Goal: Information Seeking & Learning: Learn about a topic

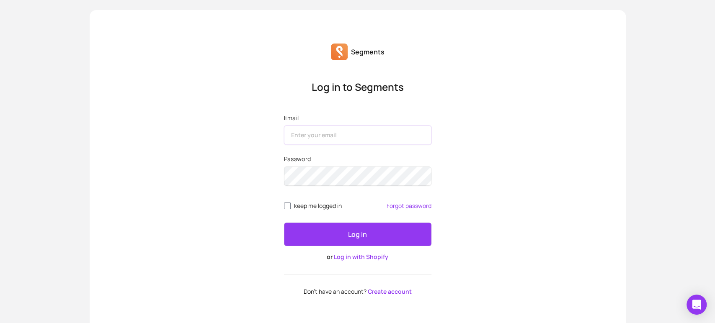
click at [322, 133] on input "Email" at bounding box center [357, 135] width 147 height 19
type input "[EMAIL_ADDRESS][DOMAIN_NAME]"
click at [494, 162] on div "Log in to Segments Email [EMAIL_ADDRESS][DOMAIN_NAME] Password keep me logged i…" at bounding box center [358, 187] width 536 height 215
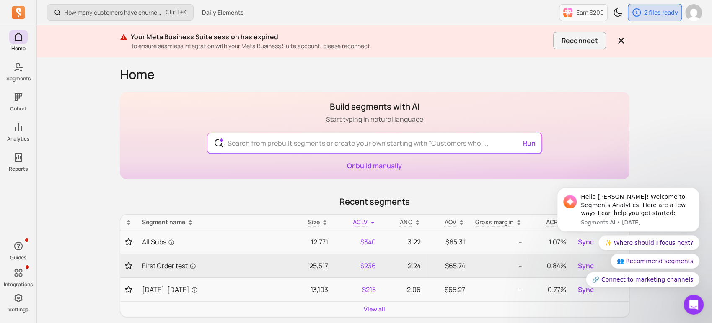
click at [340, 40] on p "Your Meta Business Suite session has expired" at bounding box center [340, 37] width 419 height 10
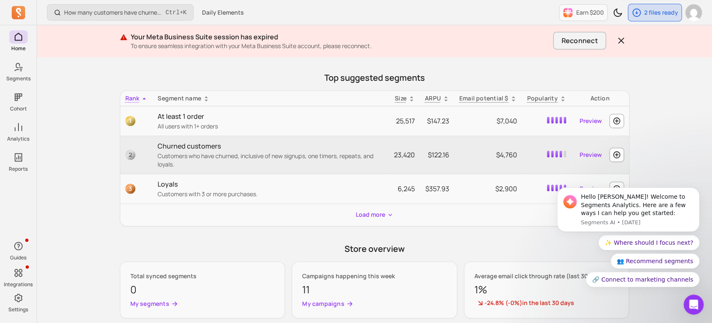
scroll to position [279, 0]
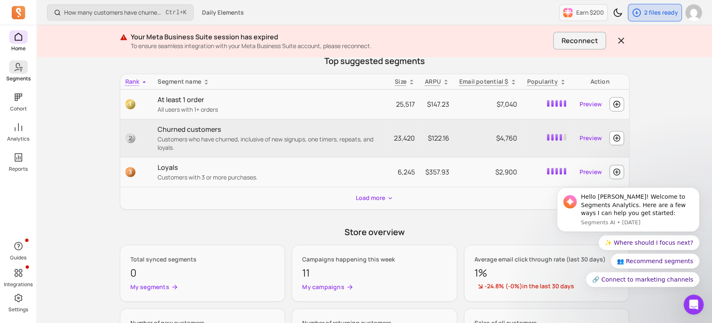
click at [17, 72] on span at bounding box center [18, 66] width 18 height 13
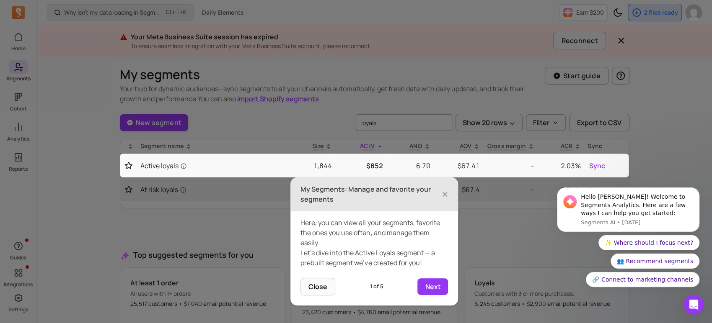
click at [643, 100] on icon at bounding box center [357, 161] width 715 height 323
click at [441, 193] on span "×" at bounding box center [444, 194] width 7 height 18
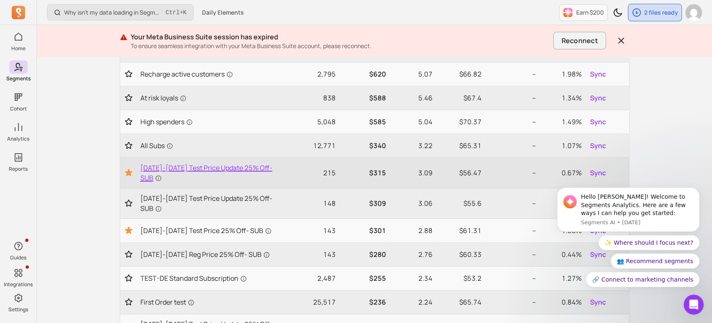
scroll to position [232, 0]
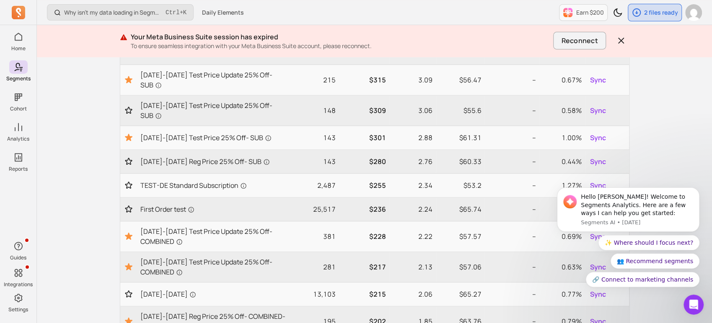
click at [643, 129] on div "Why isn't my data loading in Segments? Ctrl + K Daily Elements Earn $200 2 file…" at bounding box center [374, 208] width 675 height 880
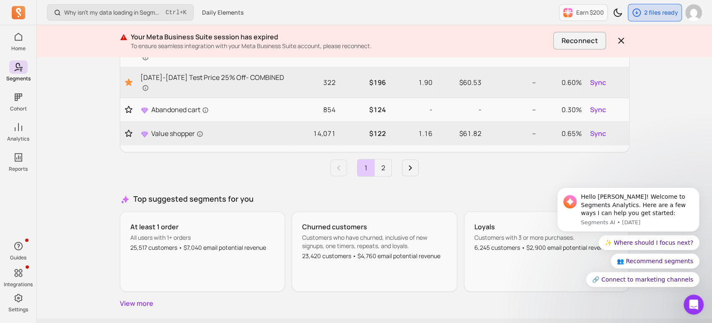
scroll to position [535, 0]
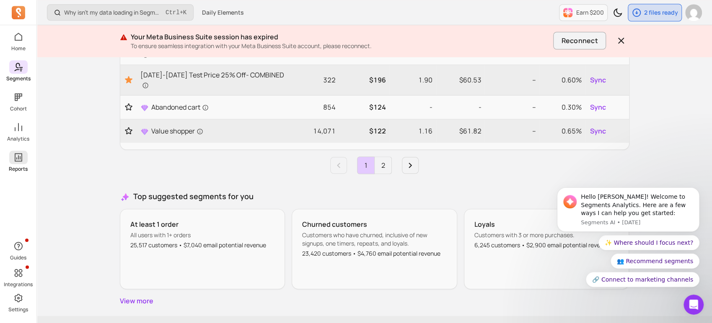
click at [26, 172] on p "Reports" at bounding box center [18, 169] width 19 height 7
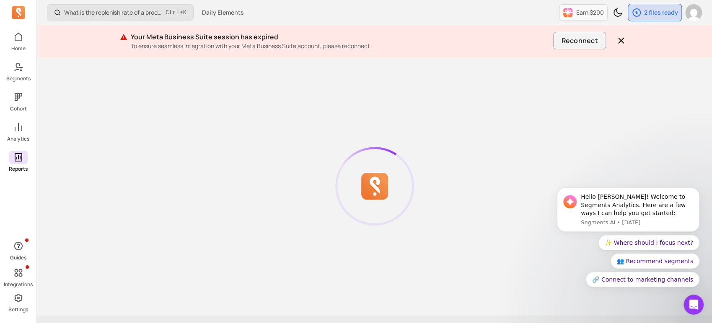
click at [25, 158] on span at bounding box center [18, 157] width 18 height 13
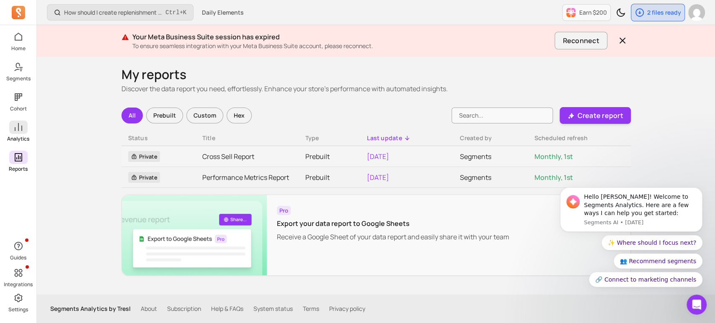
click at [8, 140] on p "Analytics" at bounding box center [18, 139] width 22 height 7
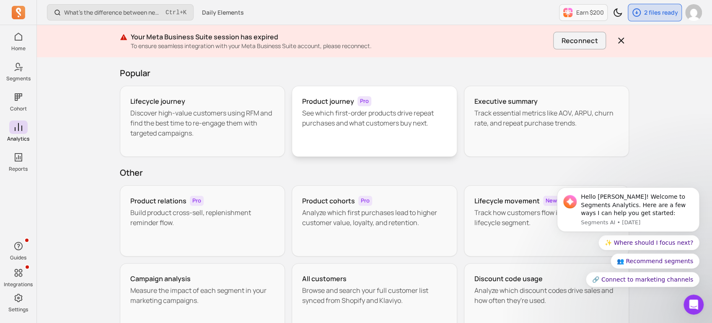
scroll to position [46, 0]
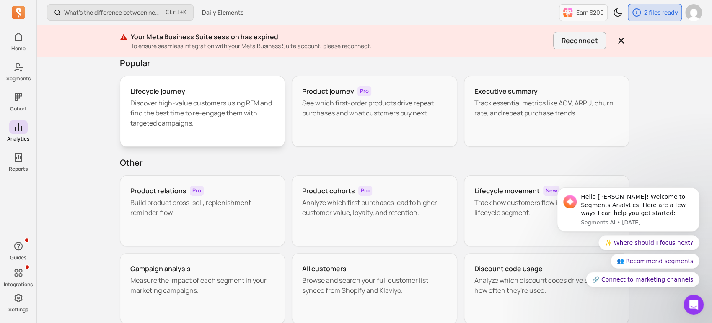
click at [248, 129] on div "Lifecycle journey Discover high-value customers using RFM and find the best tim…" at bounding box center [202, 111] width 165 height 71
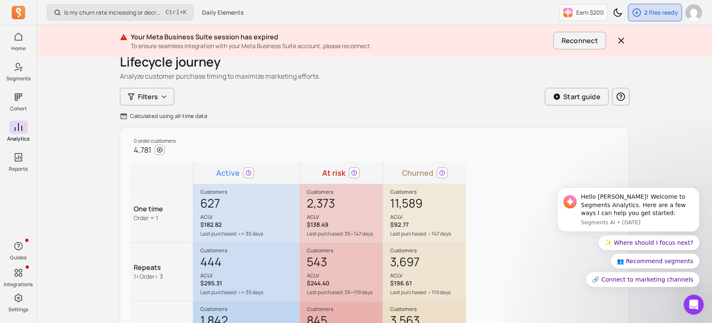
scroll to position [93, 0]
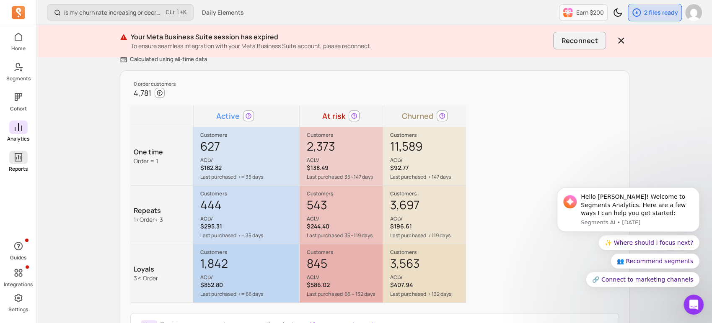
click at [18, 160] on icon at bounding box center [18, 157] width 10 height 10
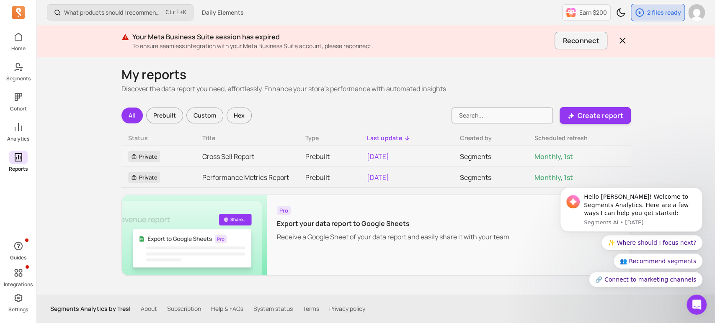
click at [16, 258] on p "Guides" at bounding box center [18, 258] width 16 height 7
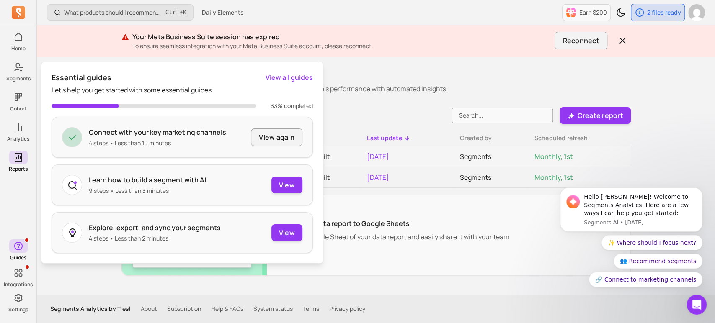
click at [74, 276] on div "What products should I recommend in my email campaigns? Ctrl + K Daily Elements…" at bounding box center [376, 161] width 678 height 323
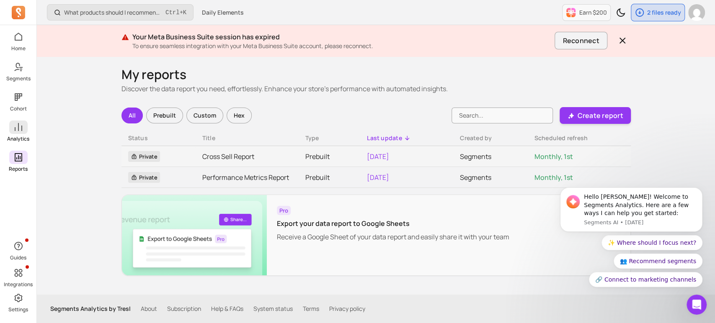
click at [23, 129] on span at bounding box center [18, 127] width 18 height 13
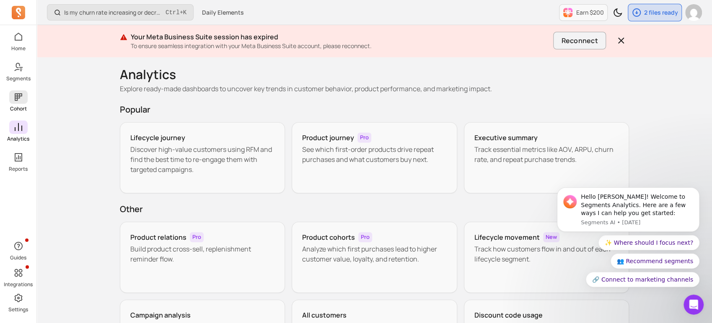
click at [23, 103] on span at bounding box center [18, 96] width 18 height 13
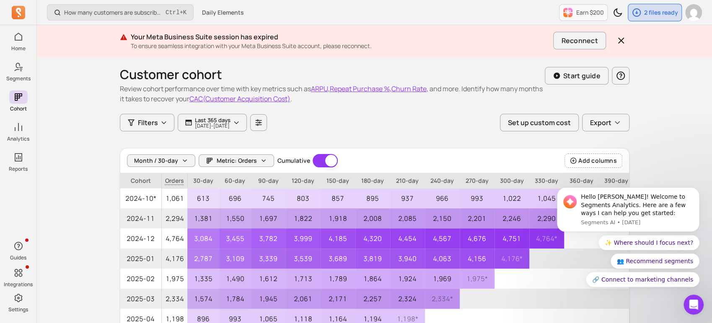
click at [336, 121] on div "Filters Last 365 days 2024-10-13 - 2025-10-13 Set up custom cost Export" at bounding box center [374, 123] width 509 height 18
click at [261, 161] on icon "button" at bounding box center [263, 161] width 7 height 7
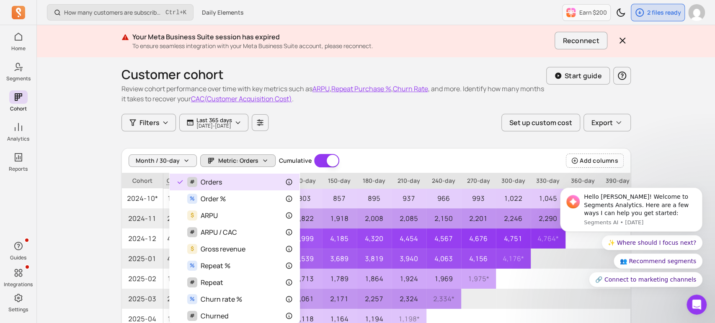
click at [355, 143] on div "Customer cohort Review cohort performance over time with key metrics such as AR…" at bounding box center [375, 261] width 509 height 408
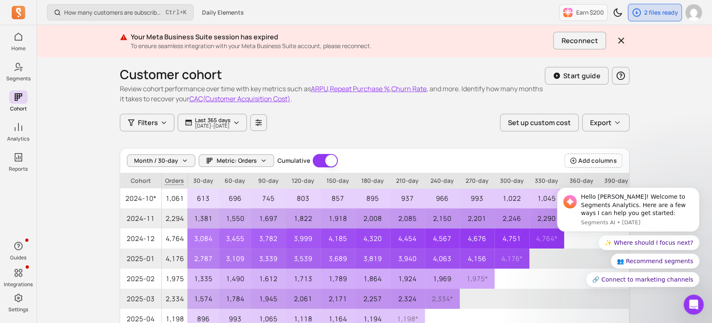
scroll to position [46, 0]
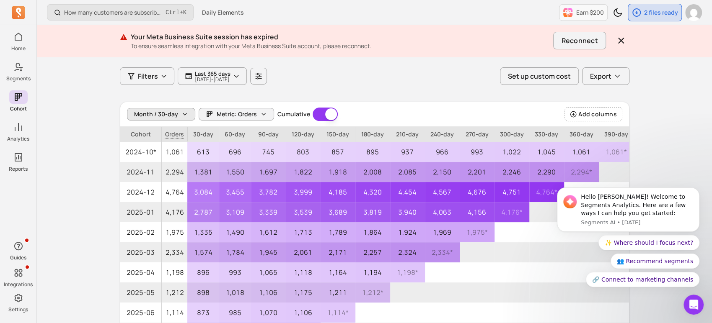
click at [184, 113] on icon "button" at bounding box center [184, 114] width 7 height 7
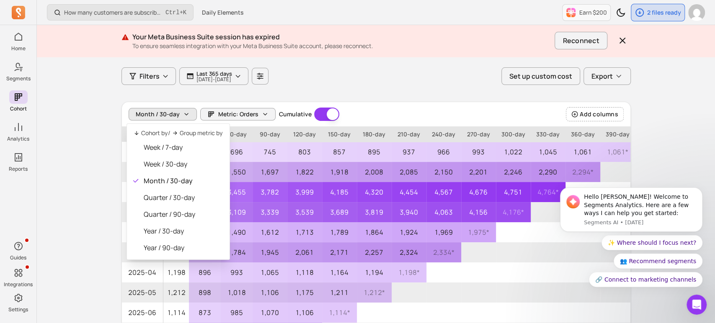
click at [347, 96] on div "Customer cohort Review cohort performance over time with key metrics such as AR…" at bounding box center [375, 214] width 509 height 408
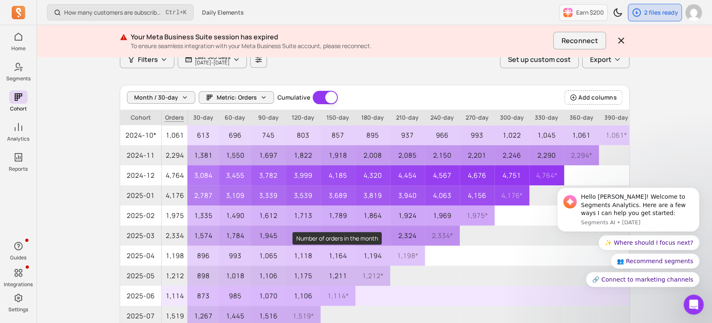
scroll to position [47, 0]
